Goal: Information Seeking & Learning: Learn about a topic

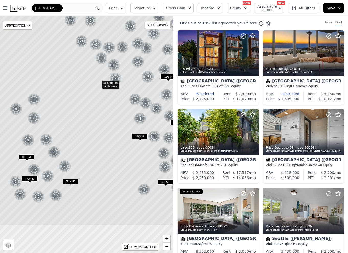
drag, startPoint x: 78, startPoint y: 157, endPoint x: 118, endPoint y: 57, distance: 108.1
click at [118, 57] on icon at bounding box center [98, 82] width 209 height 285
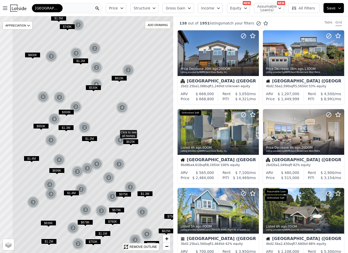
drag, startPoint x: 103, startPoint y: 106, endPoint x: 133, endPoint y: 103, distance: 30.0
click at [133, 103] on icon at bounding box center [116, 132] width 209 height 285
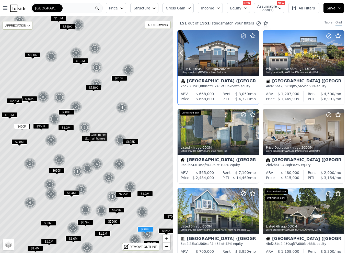
click at [253, 52] on icon at bounding box center [254, 53] width 8 height 8
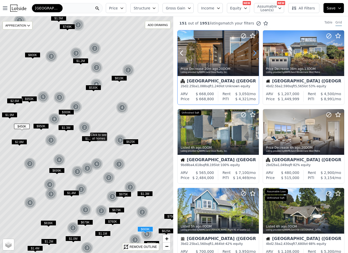
click at [253, 52] on icon at bounding box center [254, 53] width 8 height 8
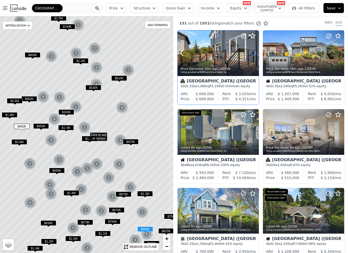
click at [253, 52] on icon at bounding box center [254, 53] width 8 height 8
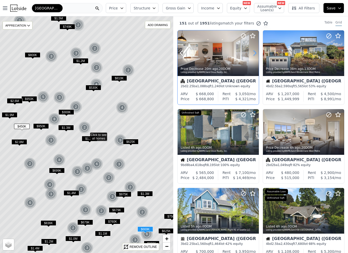
click at [253, 52] on icon at bounding box center [254, 53] width 8 height 8
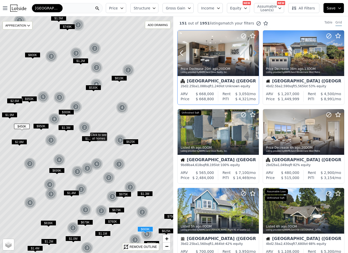
click at [253, 52] on icon at bounding box center [254, 53] width 8 height 8
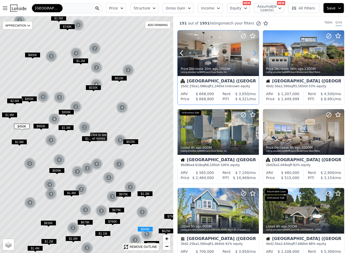
click at [253, 52] on icon at bounding box center [254, 53] width 8 height 8
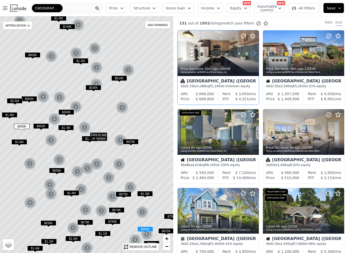
click at [253, 52] on icon at bounding box center [254, 53] width 8 height 8
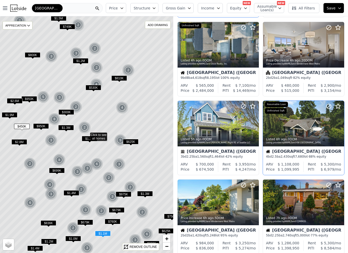
scroll to position [89, 0]
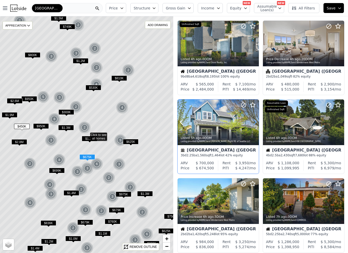
click at [255, 124] on icon at bounding box center [254, 122] width 8 height 8
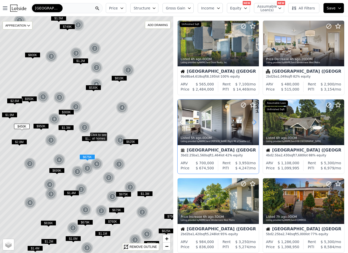
click at [255, 124] on icon at bounding box center [254, 122] width 8 height 8
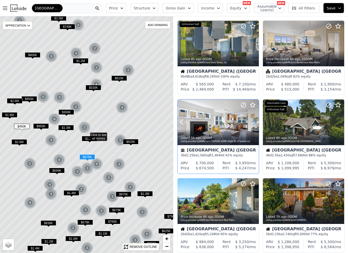
click at [255, 124] on icon at bounding box center [254, 122] width 8 height 8
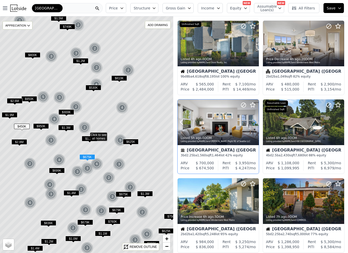
click at [255, 124] on icon at bounding box center [254, 122] width 8 height 8
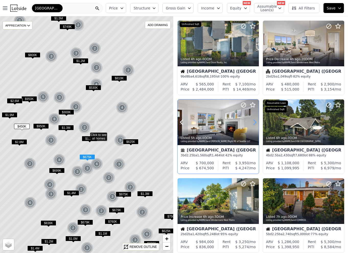
click at [255, 124] on icon at bounding box center [254, 122] width 8 height 8
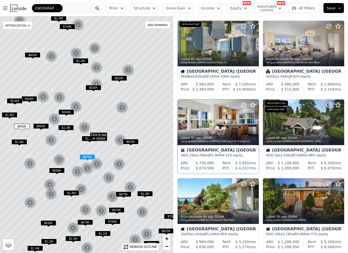
click at [255, 124] on icon at bounding box center [254, 122] width 8 height 8
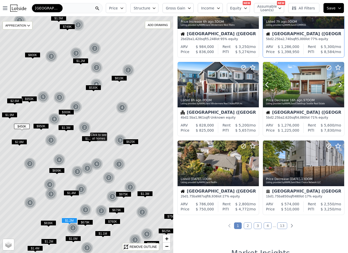
scroll to position [286, 0]
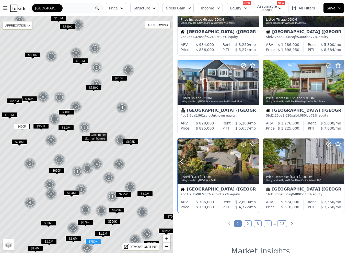
click at [252, 162] on icon at bounding box center [254, 162] width 8 height 8
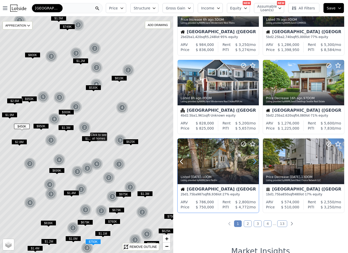
click at [252, 162] on icon at bounding box center [254, 162] width 8 height 8
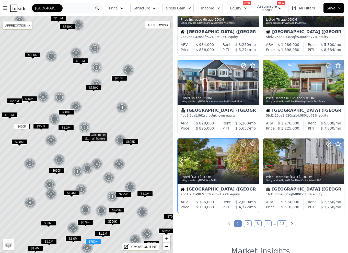
click at [252, 162] on icon at bounding box center [254, 162] width 8 height 8
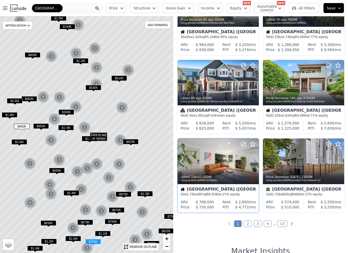
click at [252, 162] on icon at bounding box center [254, 162] width 8 height 8
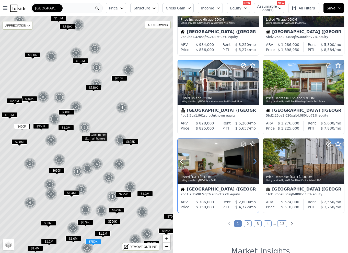
click at [252, 162] on icon at bounding box center [254, 162] width 8 height 8
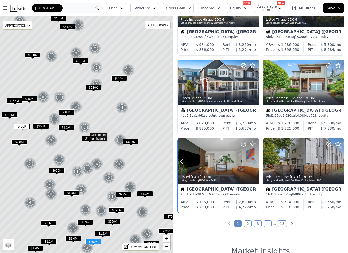
click at [252, 162] on icon at bounding box center [254, 162] width 8 height 8
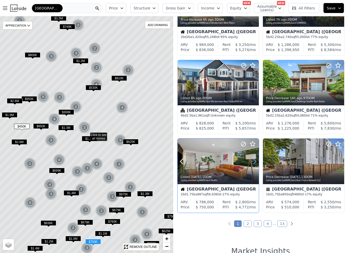
click at [252, 162] on icon at bounding box center [254, 162] width 8 height 8
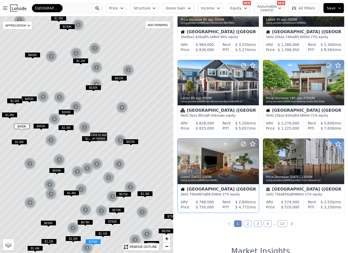
click at [252, 162] on icon at bounding box center [254, 162] width 8 height 8
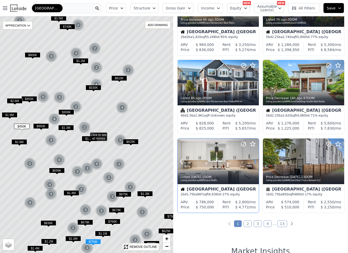
click at [252, 162] on icon at bounding box center [254, 162] width 8 height 8
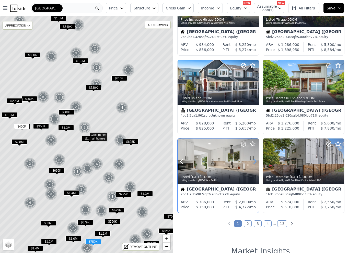
click at [252, 162] on icon at bounding box center [254, 162] width 8 height 8
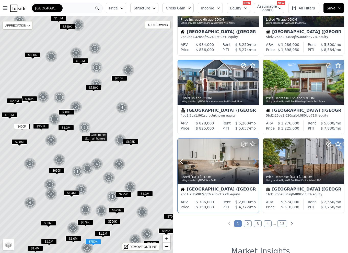
click at [252, 162] on icon at bounding box center [254, 162] width 8 height 8
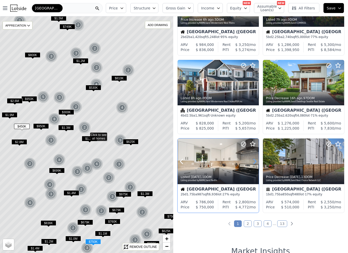
click at [252, 162] on icon at bounding box center [254, 162] width 8 height 8
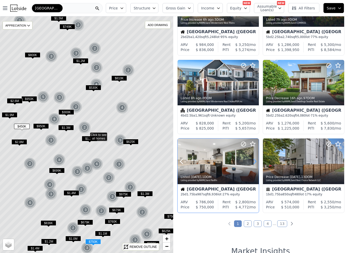
click at [252, 162] on icon at bounding box center [254, 162] width 8 height 8
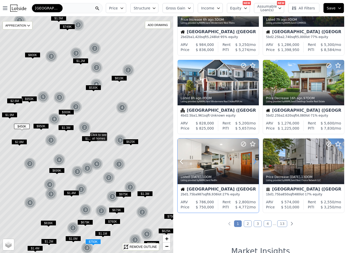
click at [252, 162] on icon at bounding box center [254, 162] width 8 height 8
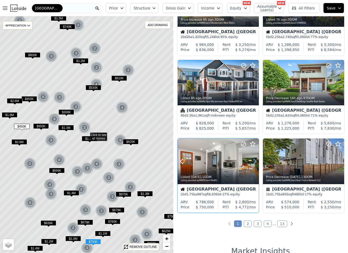
click at [252, 162] on icon at bounding box center [254, 162] width 8 height 8
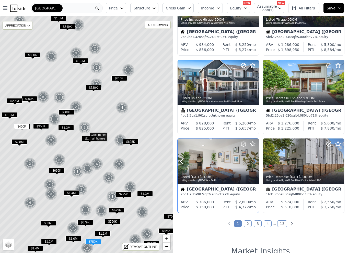
click at [252, 162] on icon at bounding box center [254, 162] width 8 height 8
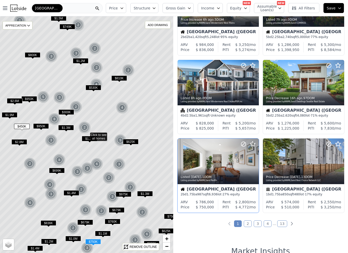
click at [240, 200] on span "$ 2,800" at bounding box center [242, 202] width 14 height 4
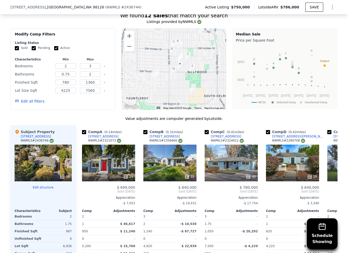
scroll to position [510, 0]
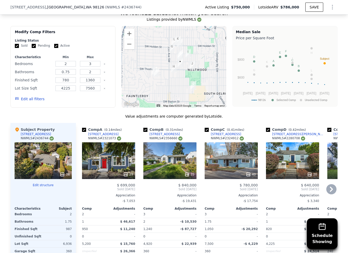
click at [117, 163] on div "23" at bounding box center [108, 160] width 53 height 37
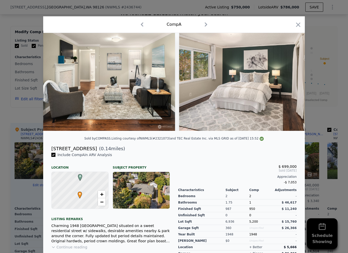
scroll to position [0, 606]
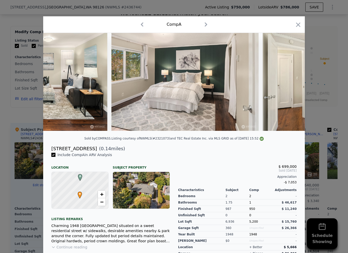
click at [23, 159] on div at bounding box center [174, 126] width 348 height 253
click at [23, 159] on div "38" at bounding box center [43, 160] width 57 height 37
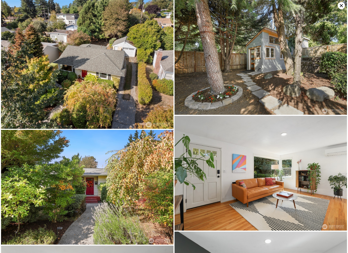
click at [337, 7] on img at bounding box center [260, 57] width 172 height 115
click at [339, 7] on icon at bounding box center [341, 5] width 7 height 7
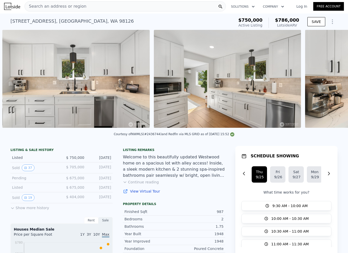
scroll to position [0, 1427]
click at [141, 104] on img at bounding box center [75, 79] width 147 height 98
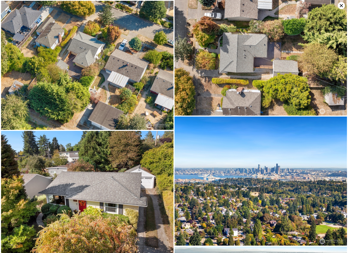
scroll to position [1868, 0]
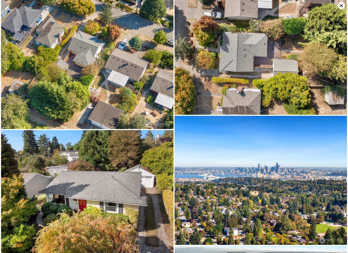
click at [342, 6] on icon at bounding box center [341, 5] width 7 height 7
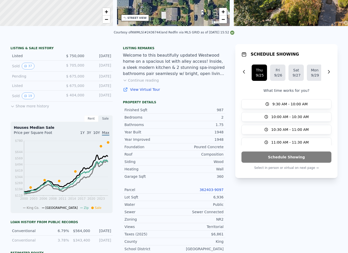
scroll to position [0, 0]
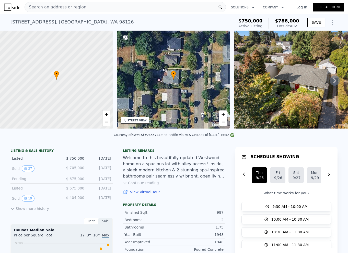
click at [73, 23] on div "[STREET_ADDRESS]" at bounding box center [71, 21] width 123 height 7
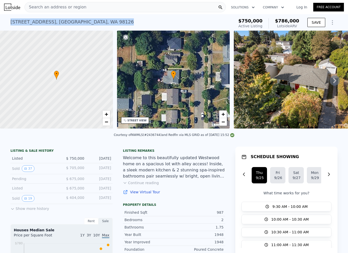
click at [73, 23] on div "[STREET_ADDRESS]" at bounding box center [71, 21] width 123 height 7
copy div "[STREET_ADDRESS] Active at $750k (~ARV $786k )"
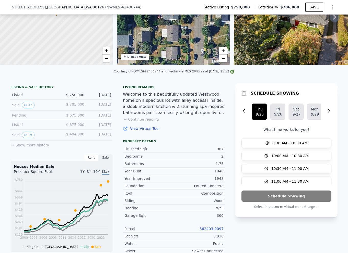
scroll to position [69, 0]
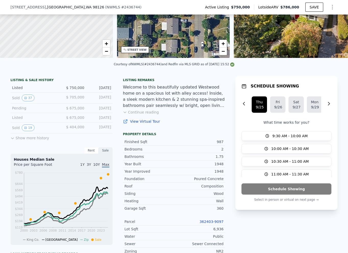
click at [150, 111] on button "Continue reading" at bounding box center [141, 112] width 36 height 5
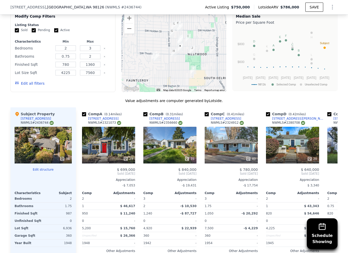
scroll to position [603, 0]
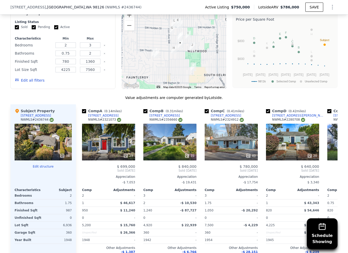
click at [36, 132] on div "38" at bounding box center [43, 142] width 57 height 37
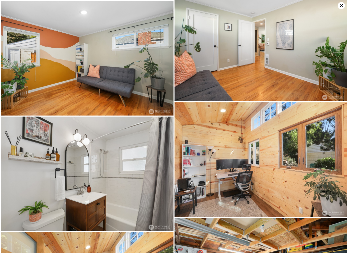
scroll to position [1289, 0]
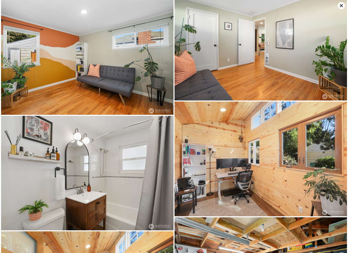
click at [340, 7] on icon at bounding box center [341, 5] width 3 height 3
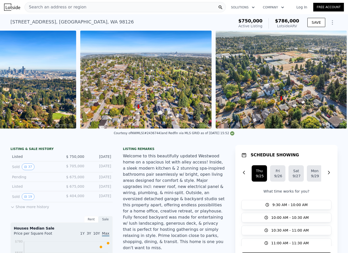
scroll to position [0, 5518]
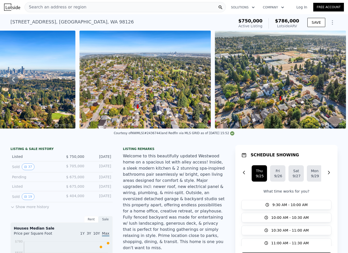
click at [147, 134] on div "Courtesy of NWMLS (#2436744) and Redfin via MLS GRID as of [DATE] 15:52" at bounding box center [174, 133] width 121 height 4
copy div "2436744"
